Goal: Transaction & Acquisition: Purchase product/service

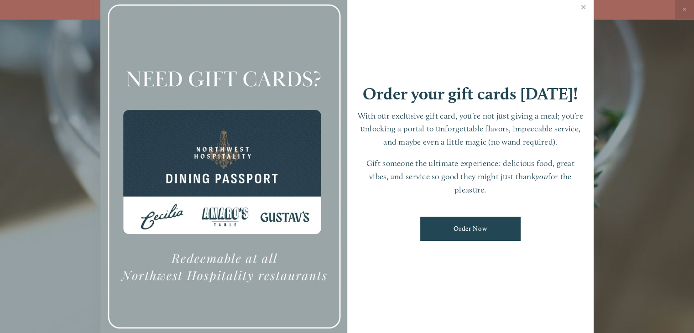
scroll to position [19, 0]
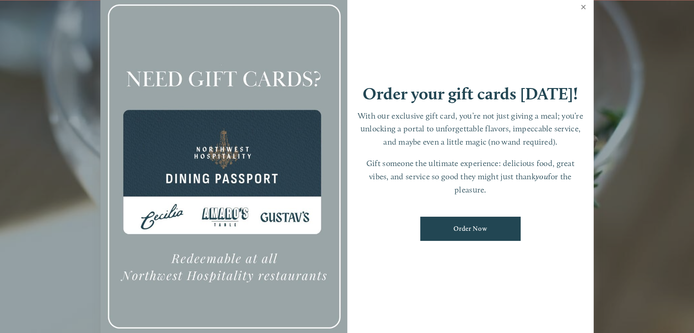
click at [580, 6] on link "Close" at bounding box center [583, 8] width 18 height 26
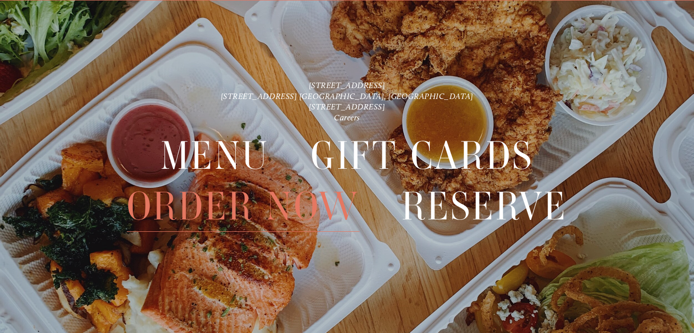
click at [306, 198] on span "Order Now" at bounding box center [243, 206] width 233 height 51
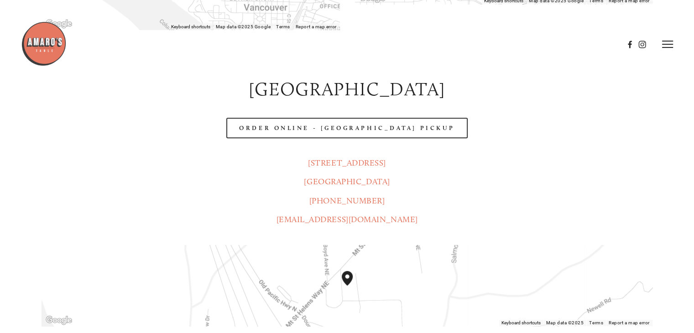
scroll to position [424, 0]
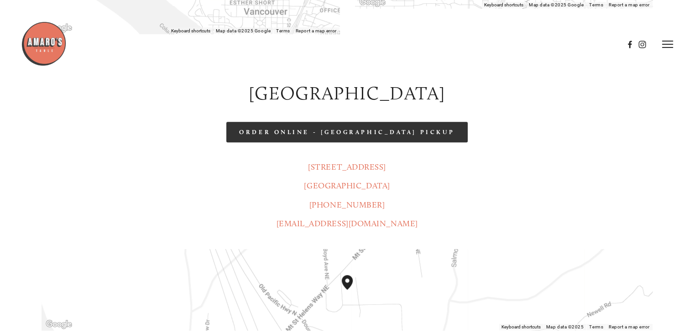
click at [305, 122] on link "Order Online - [GEOGRAPHIC_DATA] Pickup" at bounding box center [346, 132] width 241 height 21
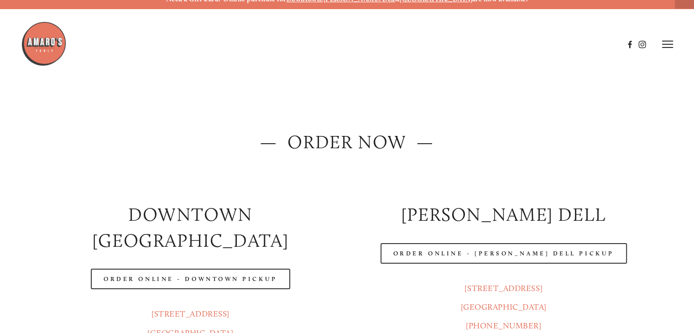
scroll to position [0, 0]
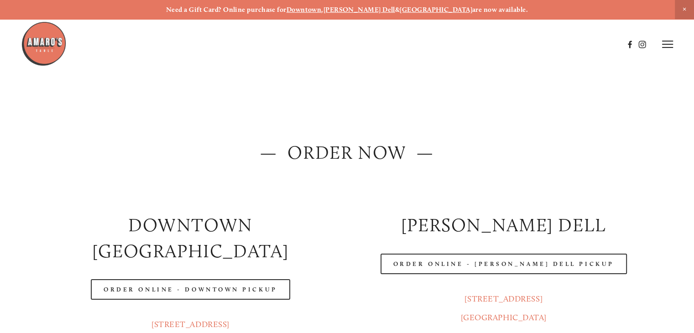
click at [668, 44] on line at bounding box center [667, 44] width 11 height 0
click at [578, 47] on span "Gallery" at bounding box center [584, 44] width 21 height 8
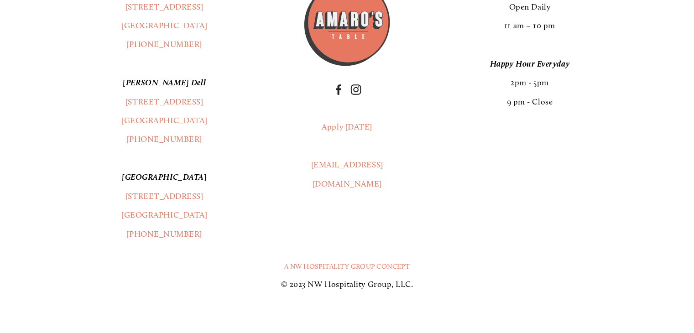
scroll to position [15564, 0]
